Goal: Navigation & Orientation: Find specific page/section

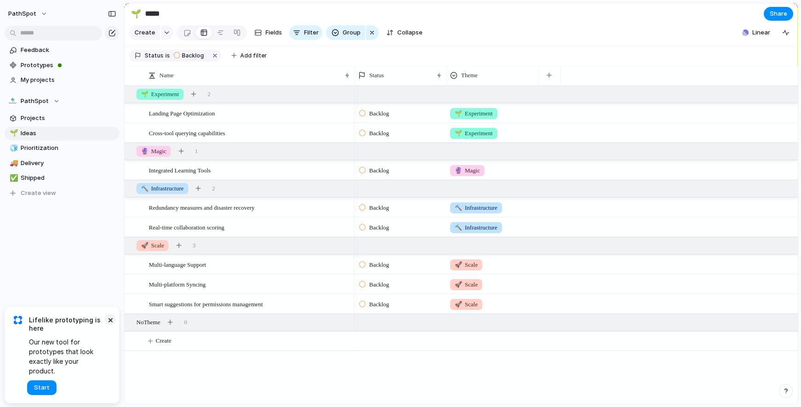
click at [110, 325] on button "×" at bounding box center [110, 319] width 11 height 11
click at [38, 146] on span "Prioritization" at bounding box center [69, 147] width 96 height 9
type input "**********"
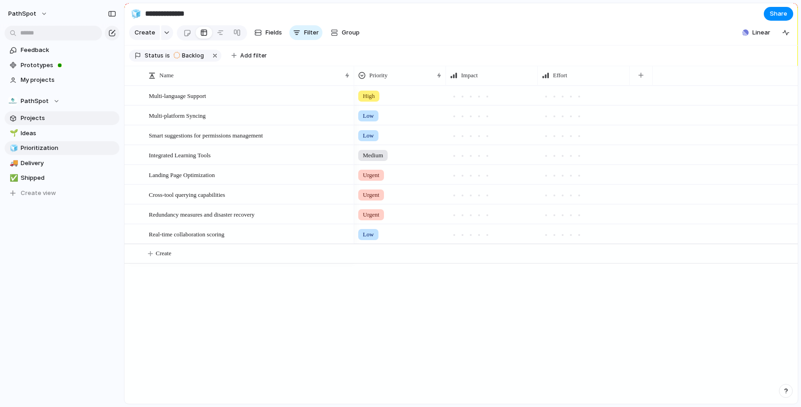
click at [34, 115] on span "Projects" at bounding box center [69, 117] width 96 height 9
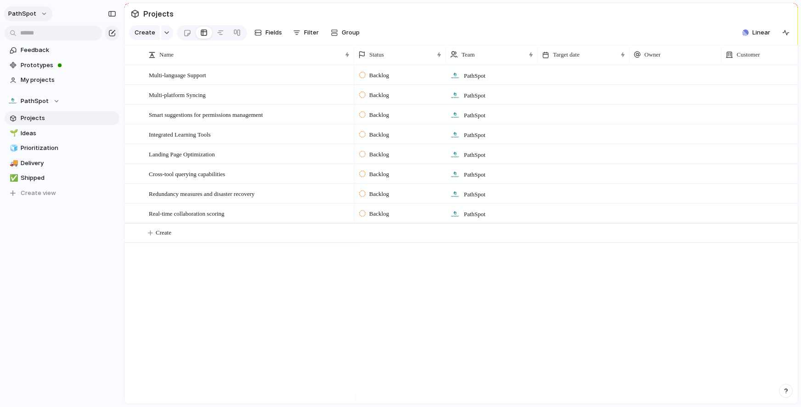
click at [36, 14] on button "PathSpot" at bounding box center [28, 13] width 48 height 15
click at [35, 13] on div "Settings Invite members Change theme Sign out" at bounding box center [400, 203] width 801 height 407
click at [25, 69] on span "Prototypes" at bounding box center [69, 65] width 96 height 9
click at [27, 130] on span "Ideas" at bounding box center [69, 133] width 96 height 9
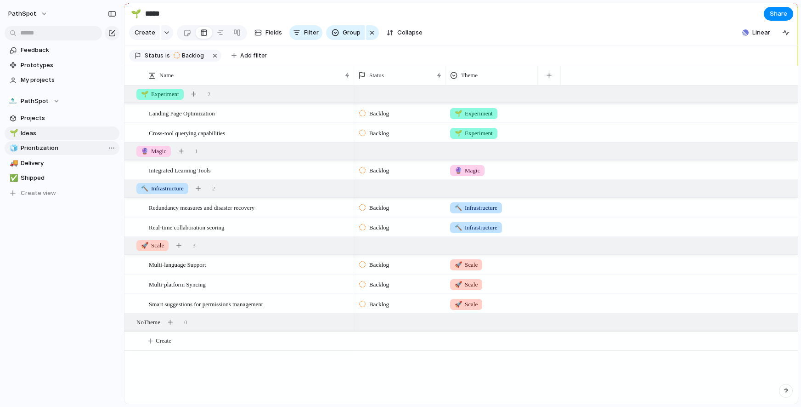
click at [25, 151] on span "Prioritization" at bounding box center [69, 147] width 96 height 9
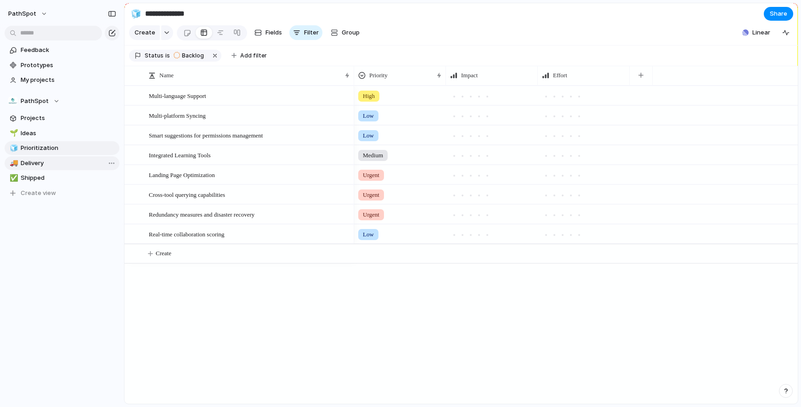
click at [23, 167] on span "Delivery" at bounding box center [69, 163] width 96 height 9
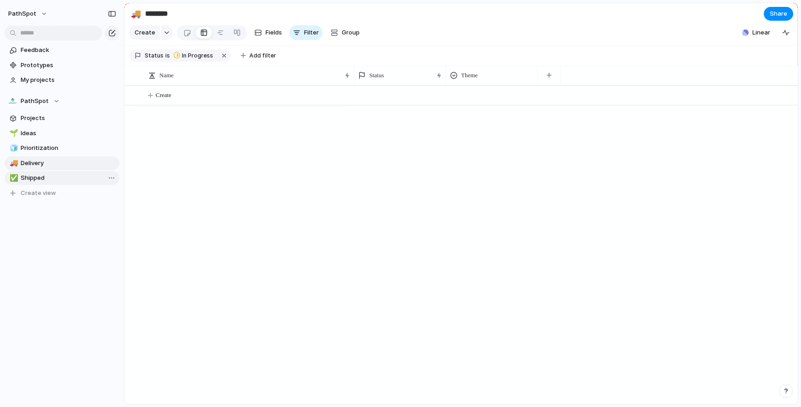
click at [25, 178] on span "Shipped" at bounding box center [69, 177] width 96 height 9
click at [25, 167] on span "Delivery" at bounding box center [69, 163] width 96 height 9
type input "********"
click at [34, 64] on span "Prototypes" at bounding box center [69, 65] width 96 height 9
click at [46, 69] on span "Prototypes" at bounding box center [69, 65] width 96 height 9
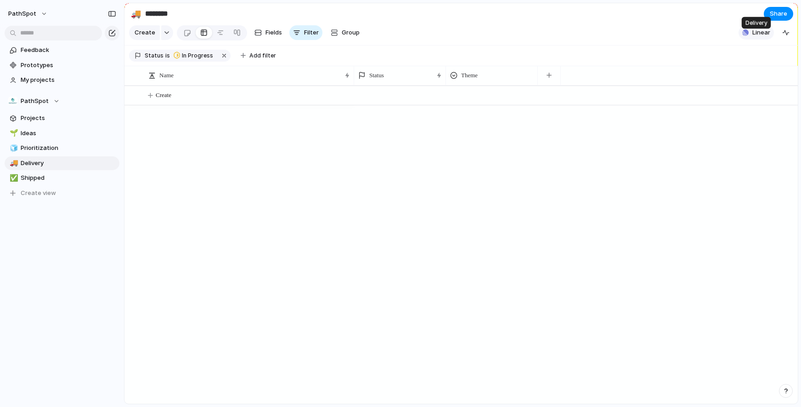
click at [763, 37] on span "Linear" at bounding box center [762, 32] width 18 height 9
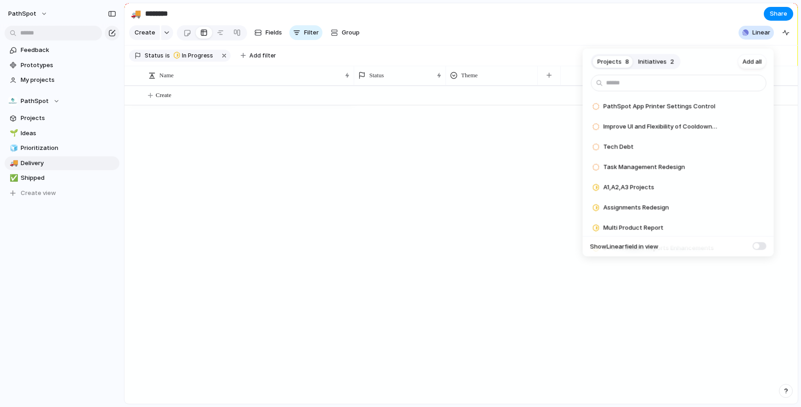
click at [758, 247] on span at bounding box center [760, 246] width 14 height 8
click at [651, 56] on button "Initiatives 2" at bounding box center [656, 61] width 45 height 15
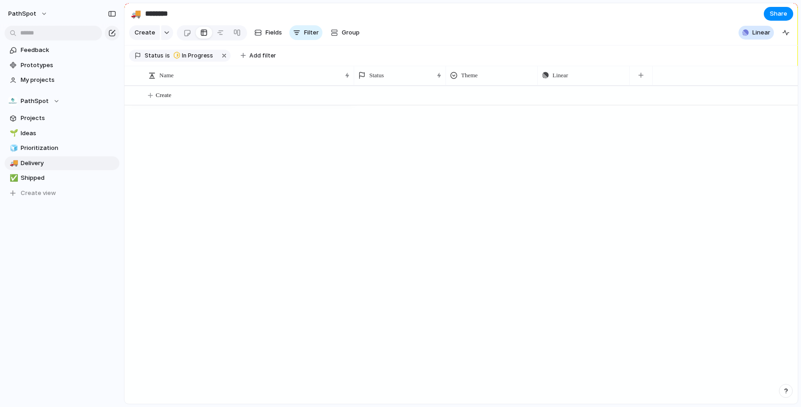
click at [518, 148] on div "Projects 8 Initiatives 2 Add all Q2 2024 Add Starbucks Add Show Linear field in…" at bounding box center [400, 203] width 801 height 407
